Goal: Transaction & Acquisition: Purchase product/service

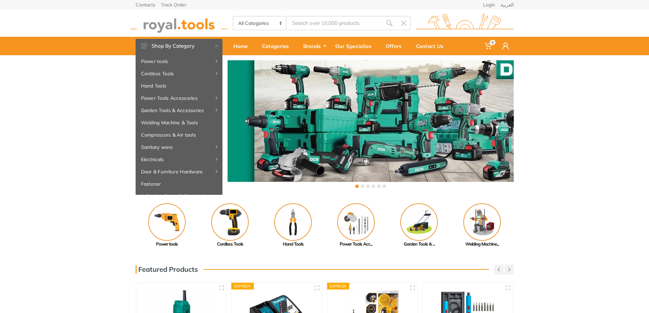
click at [78, 105] on div "‹ ›" at bounding box center [324, 125] width 649 height 140
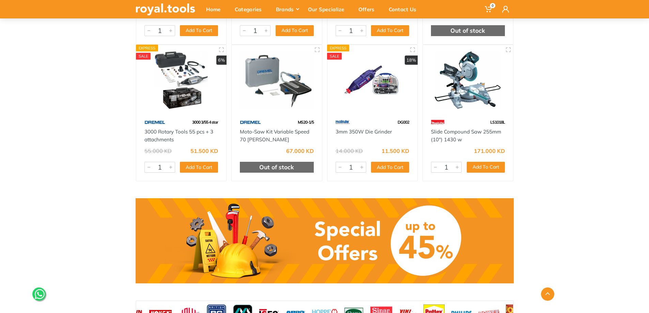
scroll to position [443, 0]
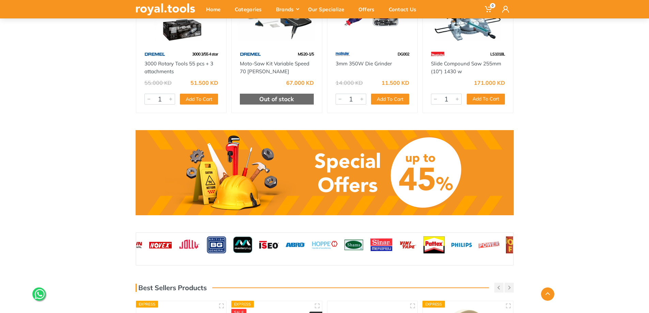
click at [321, 175] on link at bounding box center [325, 172] width 378 height 85
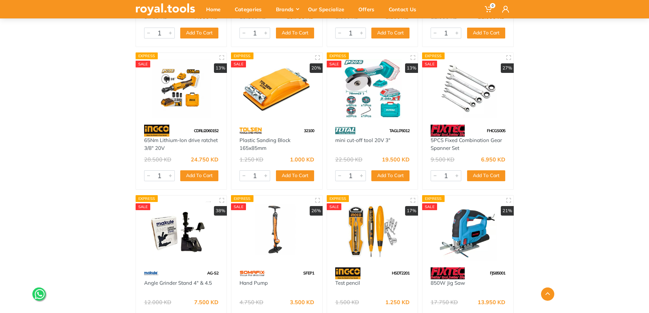
scroll to position [2622, 0]
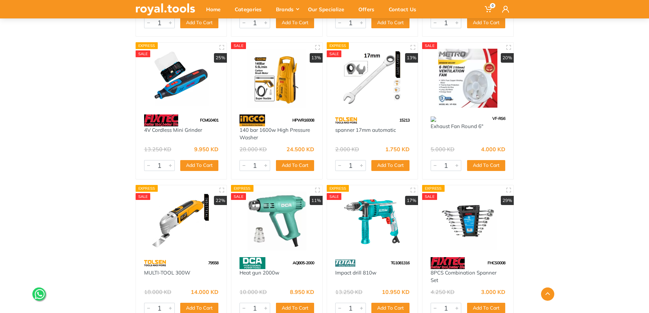
scroll to position [4018, 0]
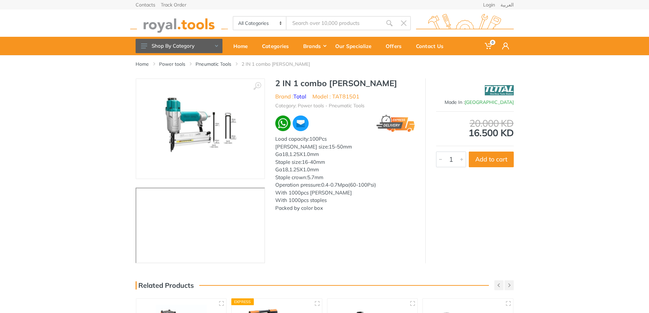
click at [77, 106] on div "‹ ›" at bounding box center [324, 170] width 649 height 185
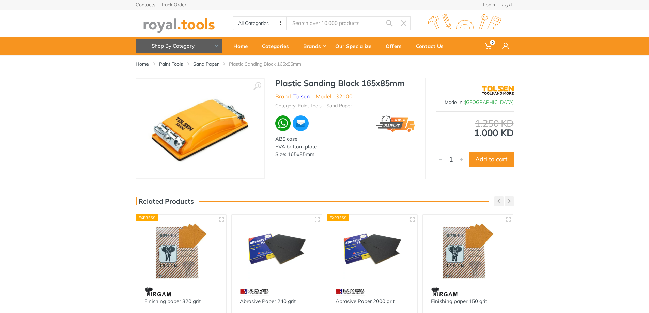
click at [193, 122] on img at bounding box center [200, 129] width 106 height 86
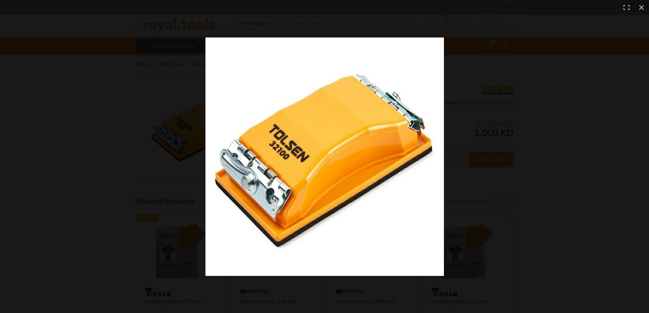
click at [318, 133] on img at bounding box center [324, 156] width 238 height 238
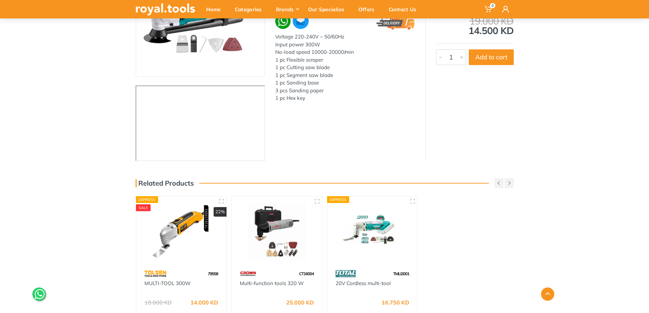
scroll to position [170, 0]
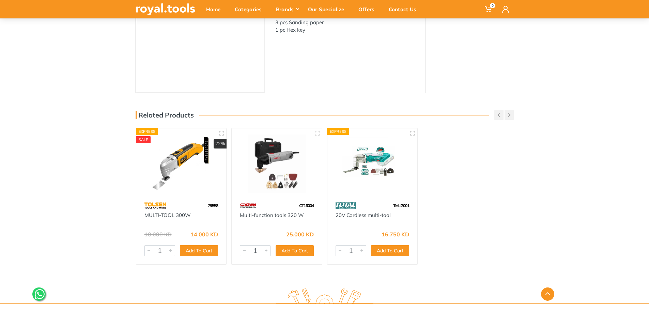
click at [362, 161] on img at bounding box center [372, 164] width 78 height 58
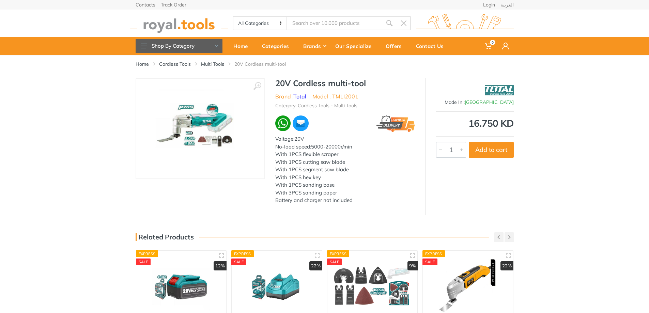
click at [207, 115] on img at bounding box center [200, 129] width 98 height 86
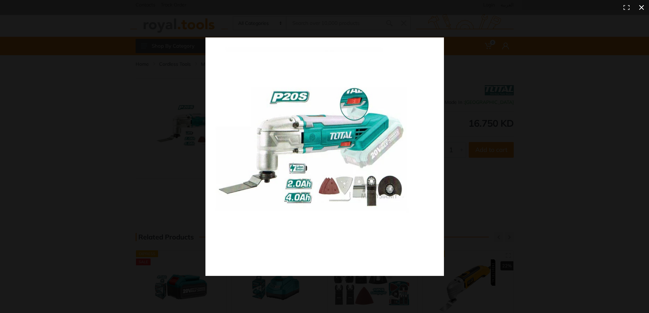
click at [176, 123] on div at bounding box center [324, 156] width 649 height 313
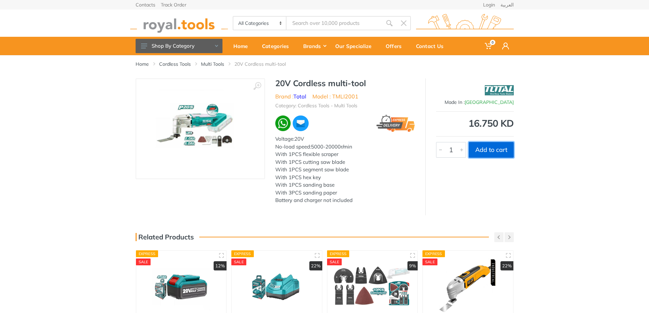
click at [502, 146] on button "Add to cart" at bounding box center [491, 150] width 45 height 16
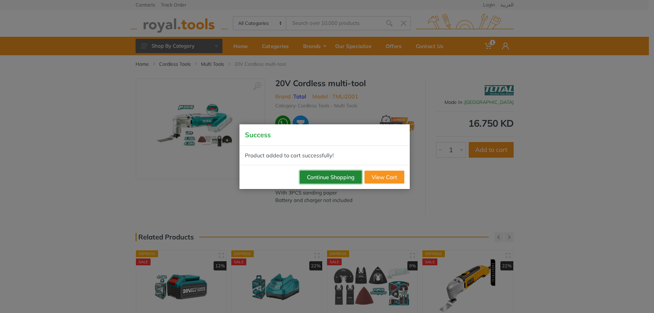
click at [341, 176] on button "Continue Shopping" at bounding box center [331, 177] width 62 height 13
